Goal: Information Seeking & Learning: Learn about a topic

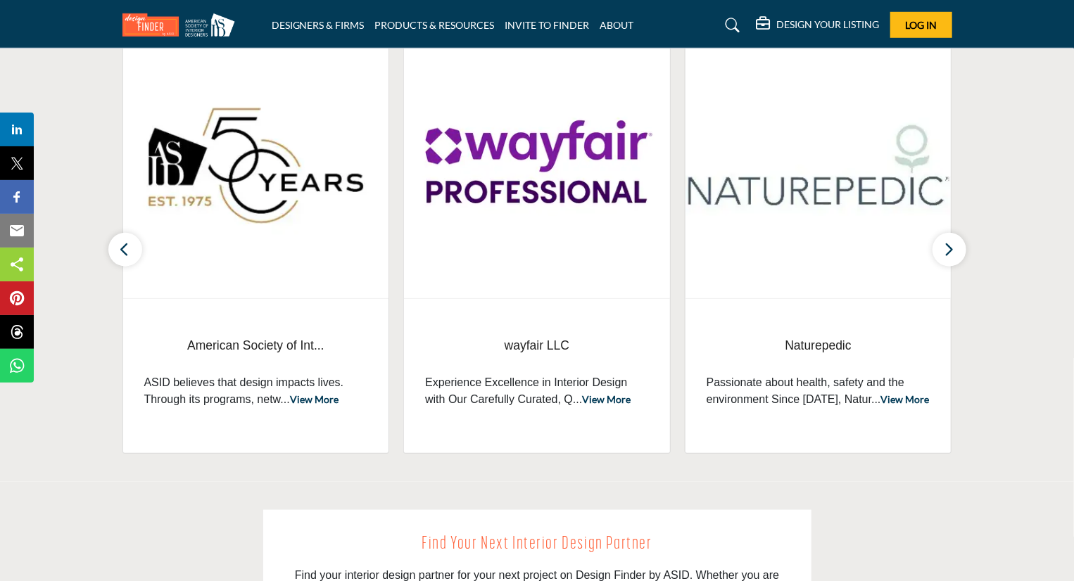
scroll to position [422, 0]
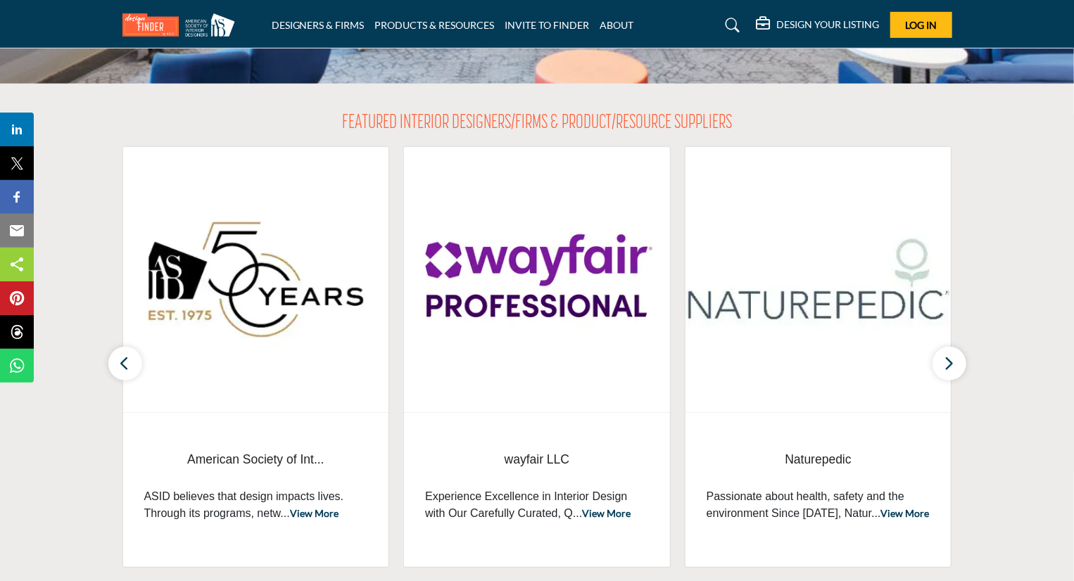
click at [316, 518] on link "View More" at bounding box center [314, 513] width 49 height 12
click at [312, 517] on link "View More" at bounding box center [314, 513] width 49 height 12
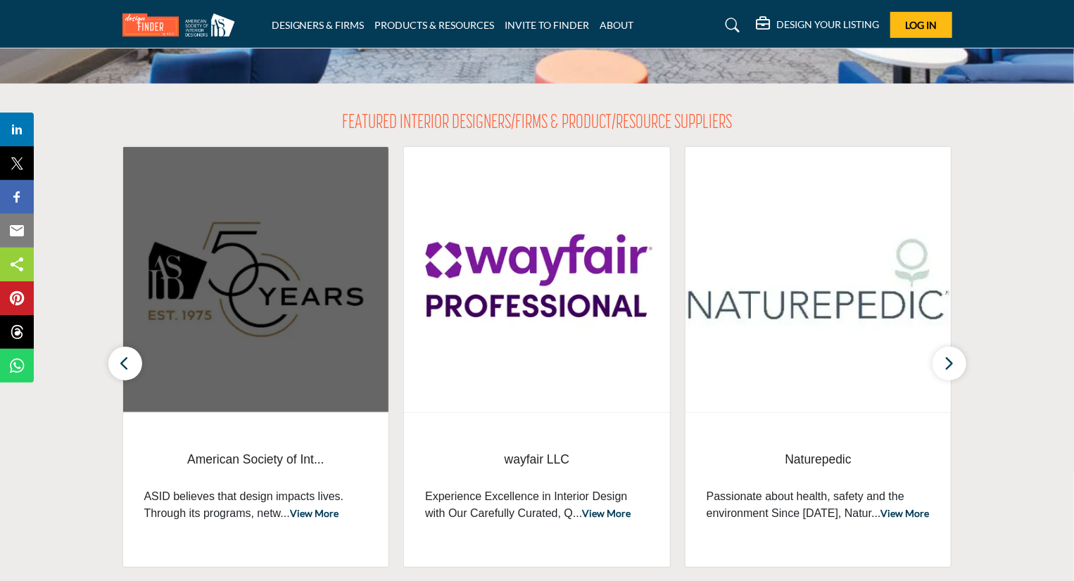
click at [242, 291] on img at bounding box center [256, 279] width 266 height 265
click at [238, 288] on img at bounding box center [256, 279] width 266 height 265
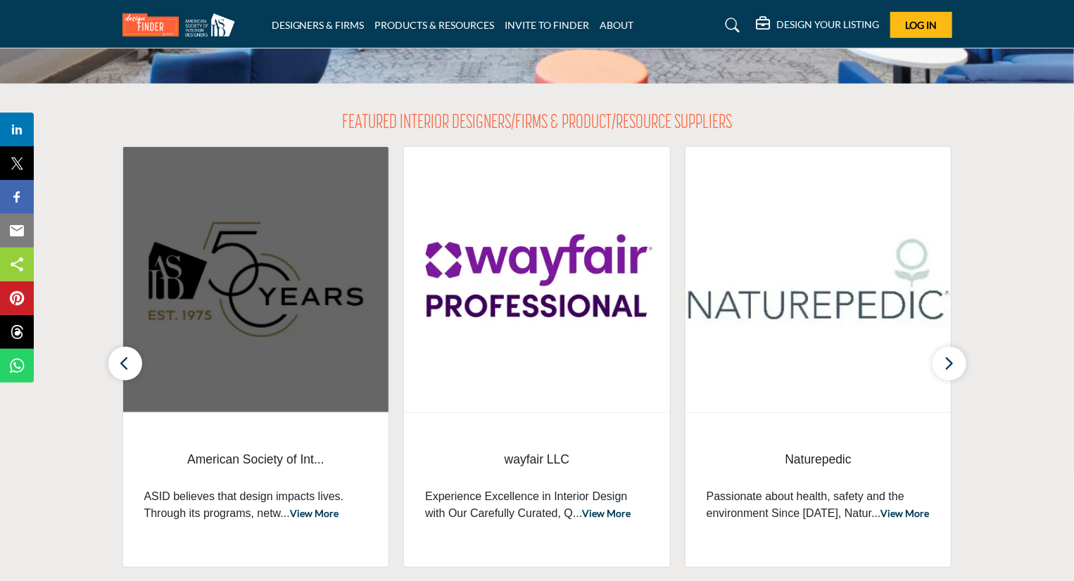
click at [238, 288] on img at bounding box center [256, 279] width 266 height 265
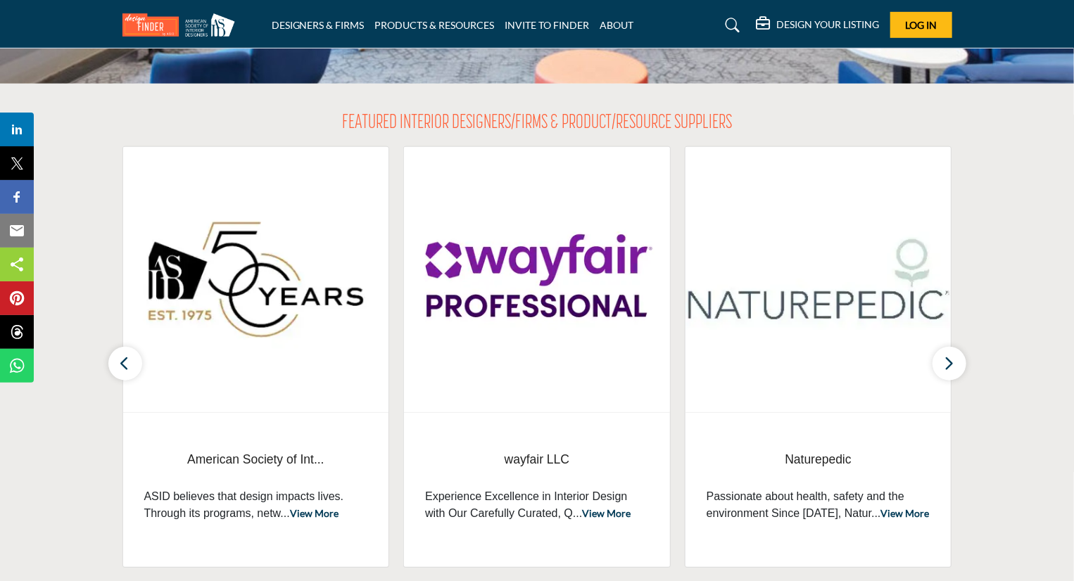
drag, startPoint x: 238, startPoint y: 288, endPoint x: 282, endPoint y: 433, distance: 151.6
click at [282, 433] on div "American Society of Int... ASID believes that design impacts lives. Through its…" at bounding box center [255, 357] width 267 height 422
click at [129, 361] on icon "button" at bounding box center [125, 364] width 11 height 18
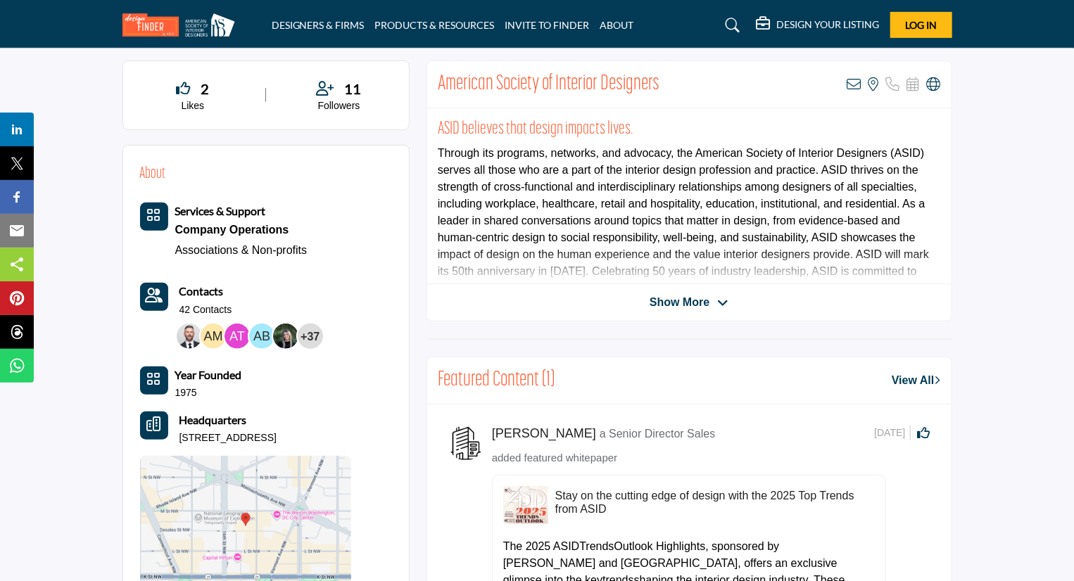
scroll to position [310, 0]
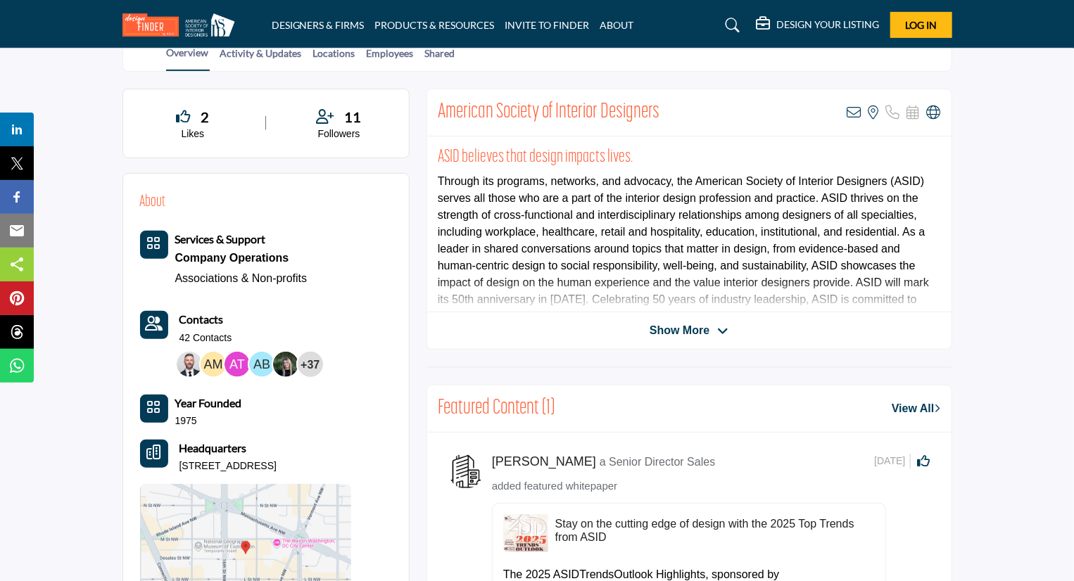
click at [718, 331] on icon at bounding box center [722, 331] width 11 height 13
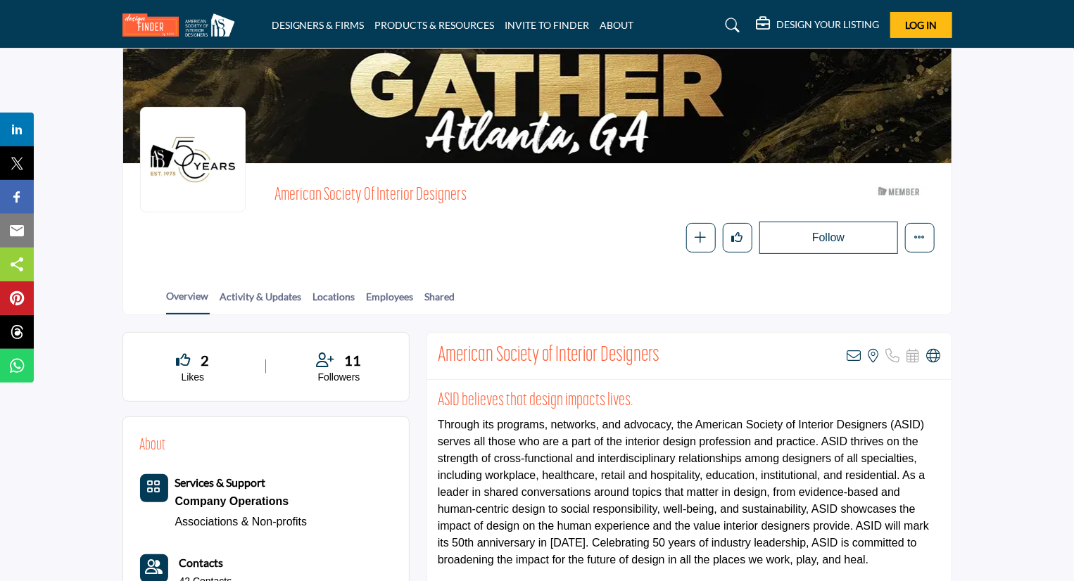
scroll to position [0, 0]
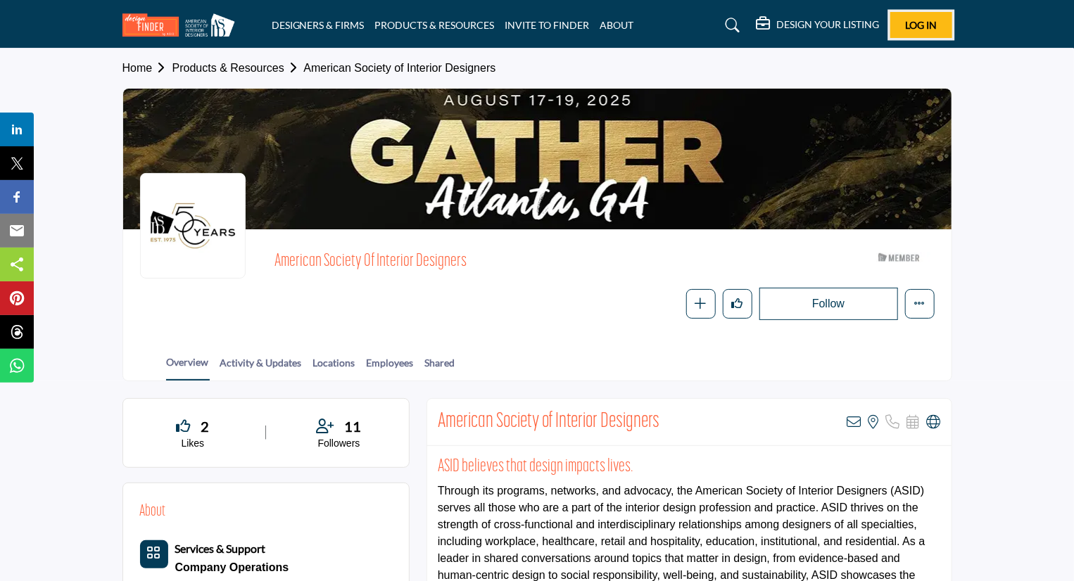
click at [916, 27] on span "Log In" at bounding box center [921, 25] width 32 height 12
